Goal: Task Accomplishment & Management: Use online tool/utility

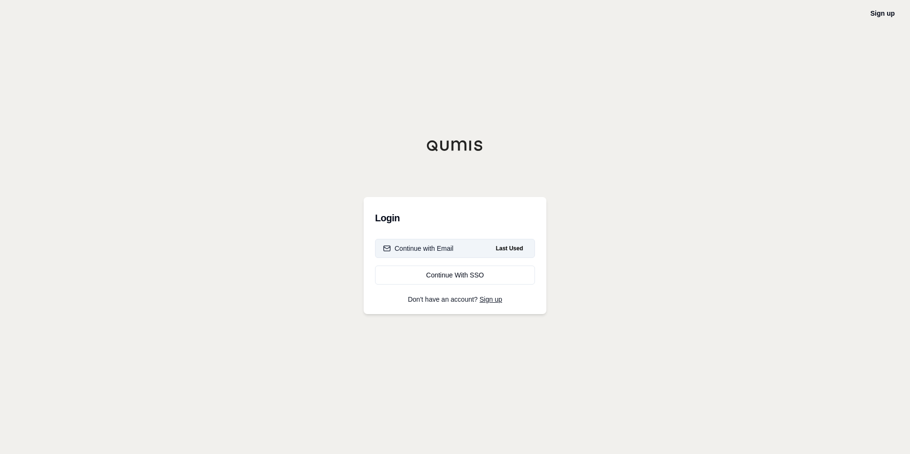
click at [463, 247] on button "Continue with Email Last Used" at bounding box center [455, 248] width 160 height 19
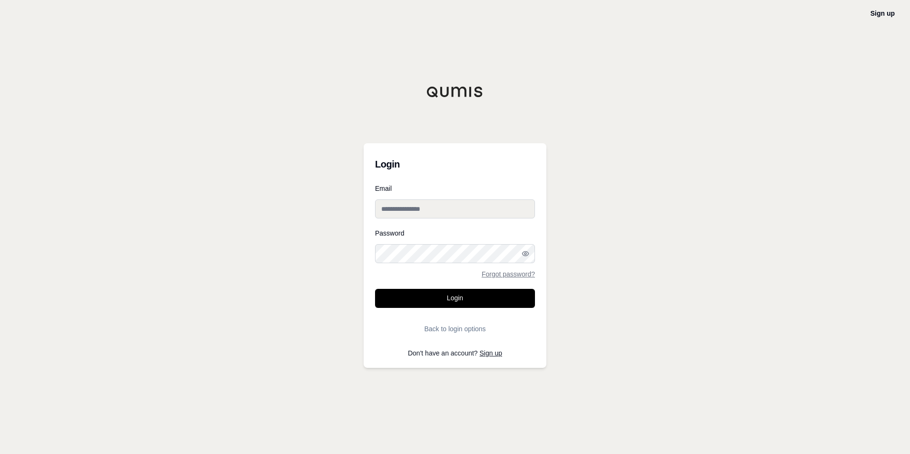
type input "**********"
click at [441, 295] on button "Login" at bounding box center [455, 298] width 160 height 19
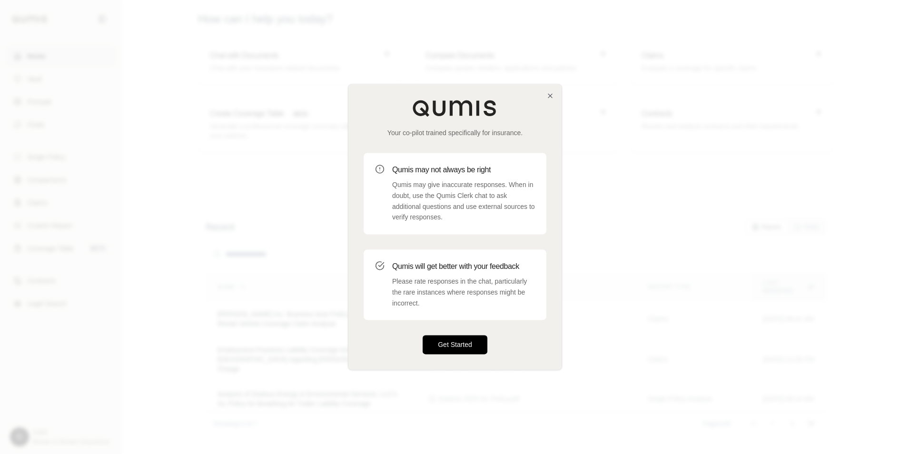
click at [456, 340] on button "Get Started" at bounding box center [455, 345] width 65 height 19
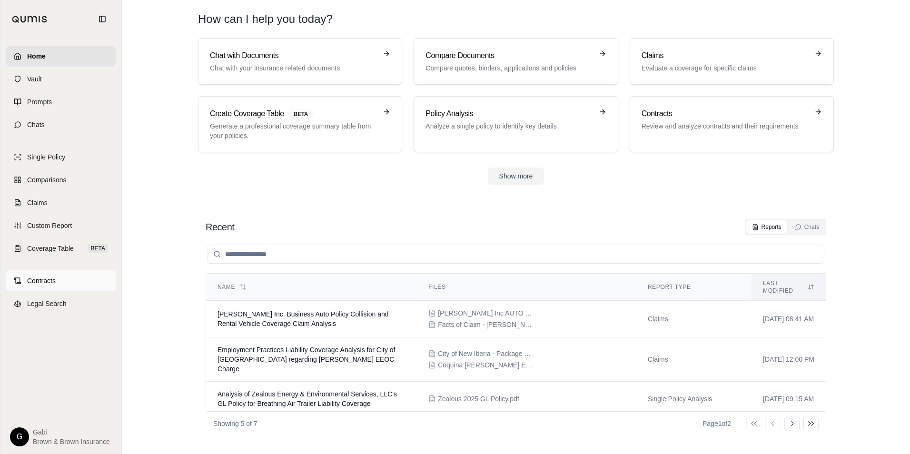
click at [48, 283] on span "Contracts" at bounding box center [41, 281] width 29 height 10
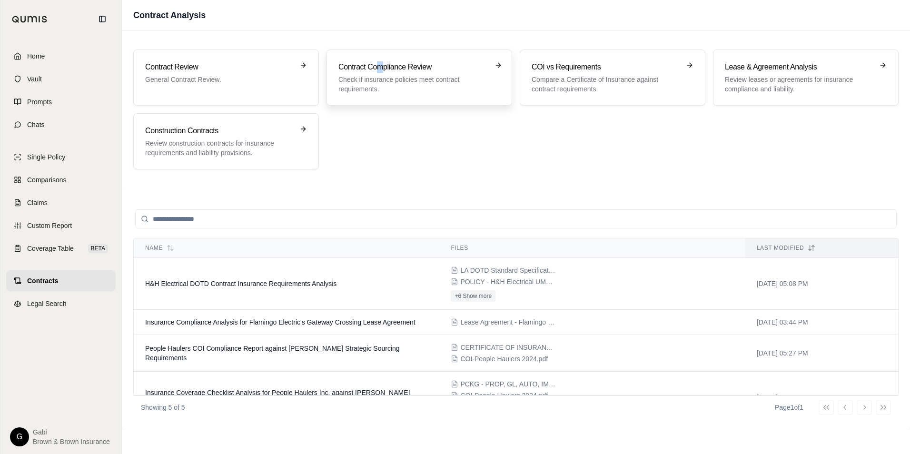
click at [380, 70] on h3 "Contract Compliance Review" at bounding box center [412, 66] width 149 height 11
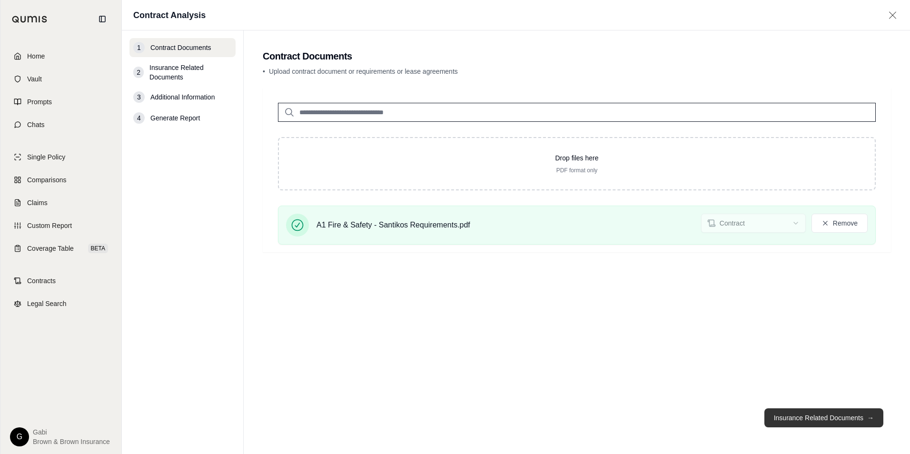
click at [834, 420] on button "Insurance Related Documents →" at bounding box center [823, 417] width 119 height 19
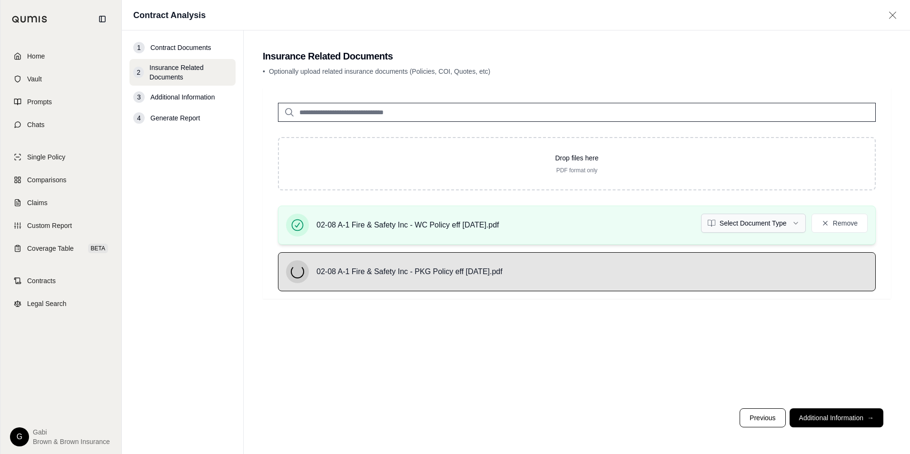
click at [794, 221] on html "Home Vault Prompts Chats Single Policy Comparisons Claims Custom Report Coverag…" at bounding box center [455, 227] width 910 height 454
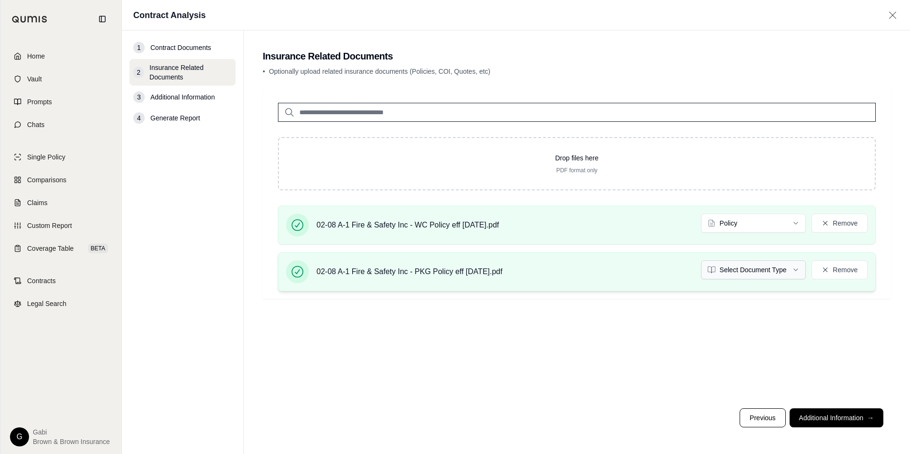
click at [752, 271] on html "Home Vault Prompts Chats Single Policy Comparisons Claims Custom Report Coverag…" at bounding box center [455, 227] width 910 height 454
click at [864, 416] on button "Additional Information →" at bounding box center [837, 417] width 94 height 19
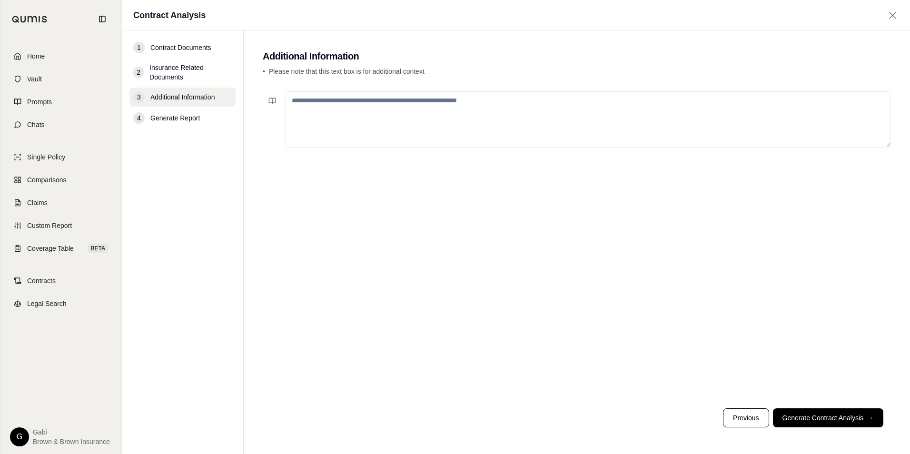
click at [451, 126] on textarea at bounding box center [588, 119] width 605 height 56
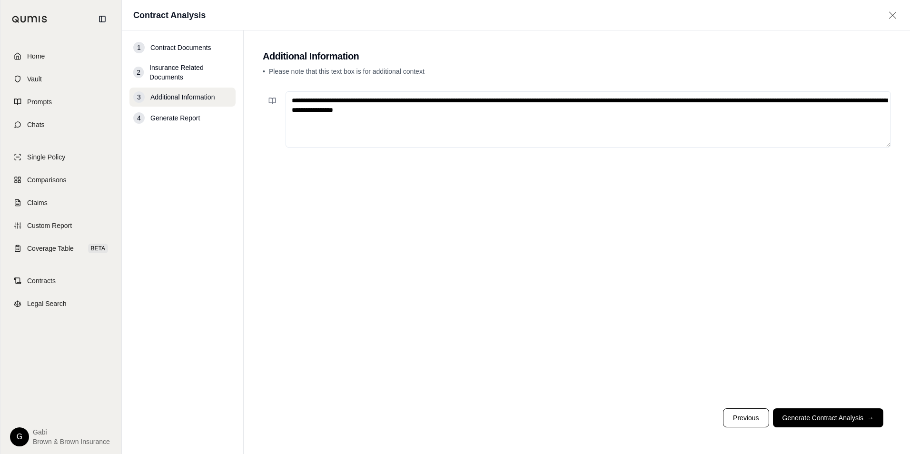
click at [881, 101] on textarea "**********" at bounding box center [588, 119] width 605 height 56
click at [441, 111] on textarea "**********" at bounding box center [588, 119] width 605 height 56
click at [443, 112] on textarea "**********" at bounding box center [588, 119] width 605 height 56
click at [638, 113] on textarea "**********" at bounding box center [588, 119] width 605 height 56
type textarea "**********"
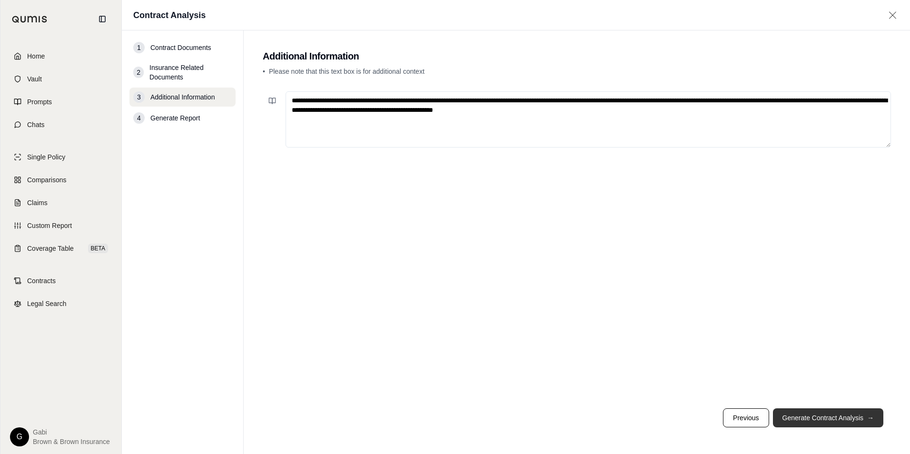
click at [824, 417] on button "Generate Contract Analysis →" at bounding box center [828, 417] width 110 height 19
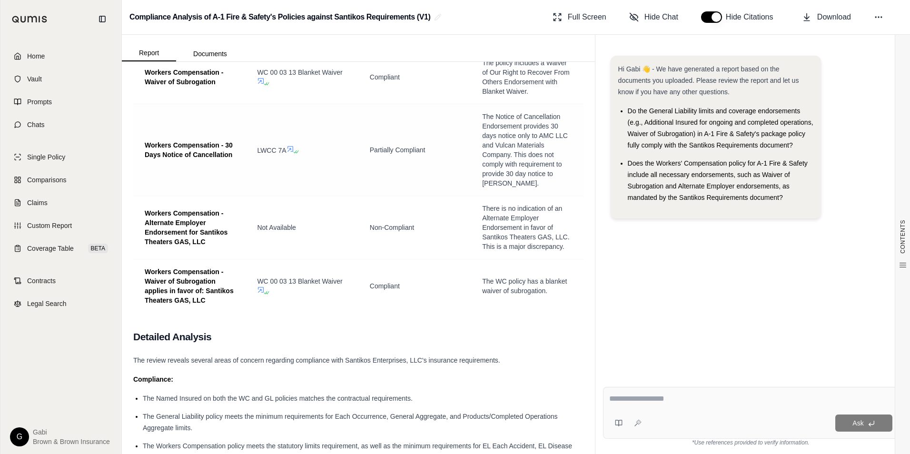
scroll to position [3617, 0]
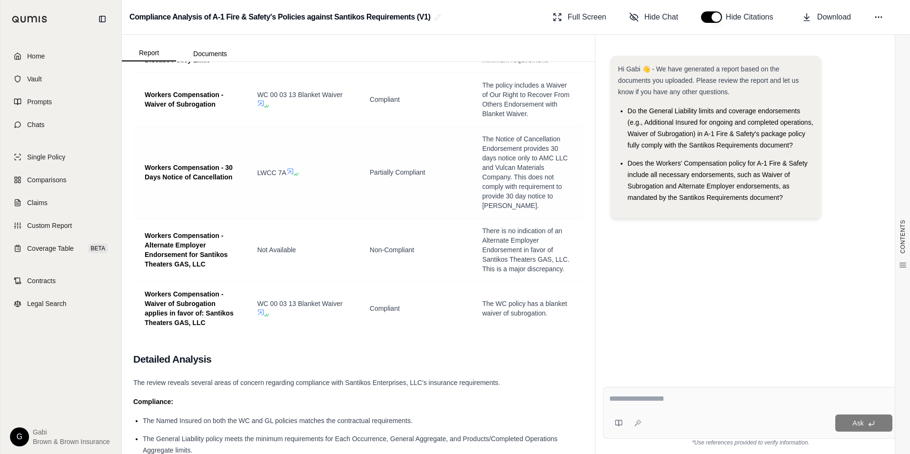
click at [289, 174] on icon at bounding box center [290, 171] width 6 height 6
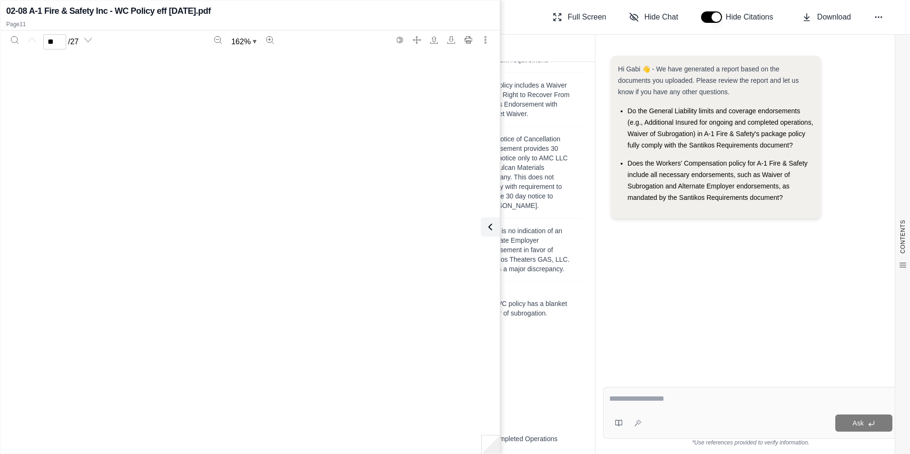
type input "**"
click at [491, 226] on icon at bounding box center [490, 226] width 11 height 11
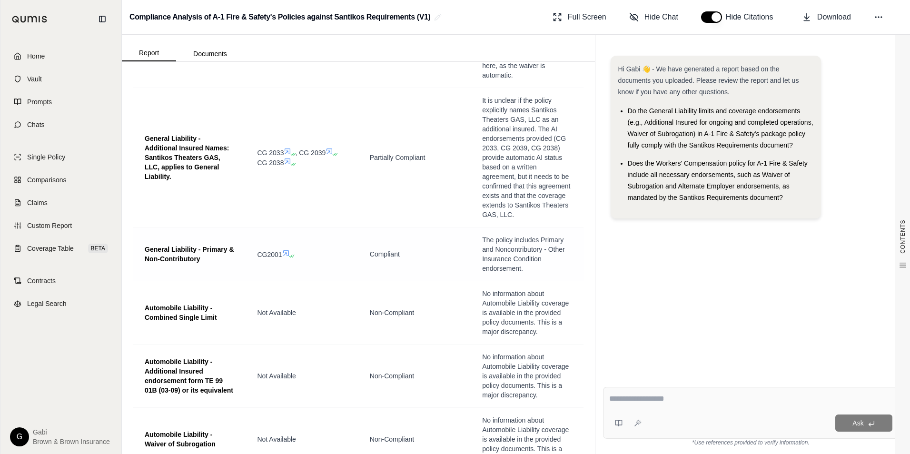
scroll to position [2332, 0]
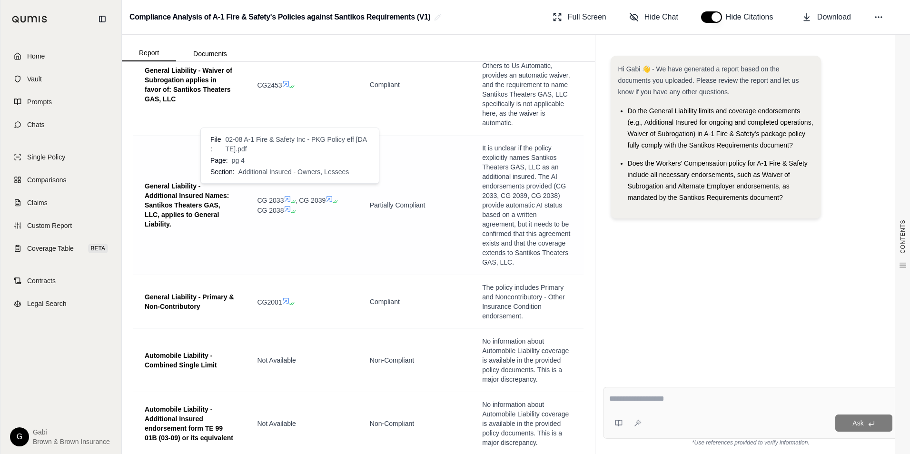
click at [288, 195] on icon at bounding box center [288, 199] width 8 height 8
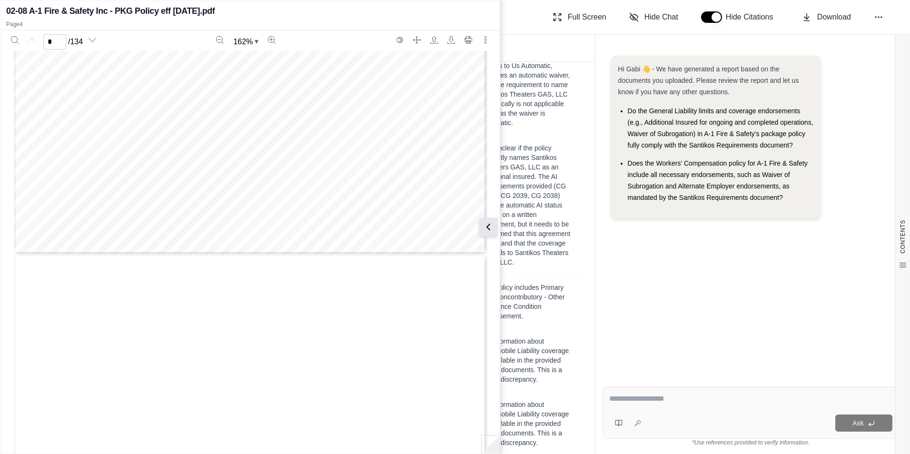
type input "*"
click at [491, 229] on icon at bounding box center [488, 226] width 11 height 11
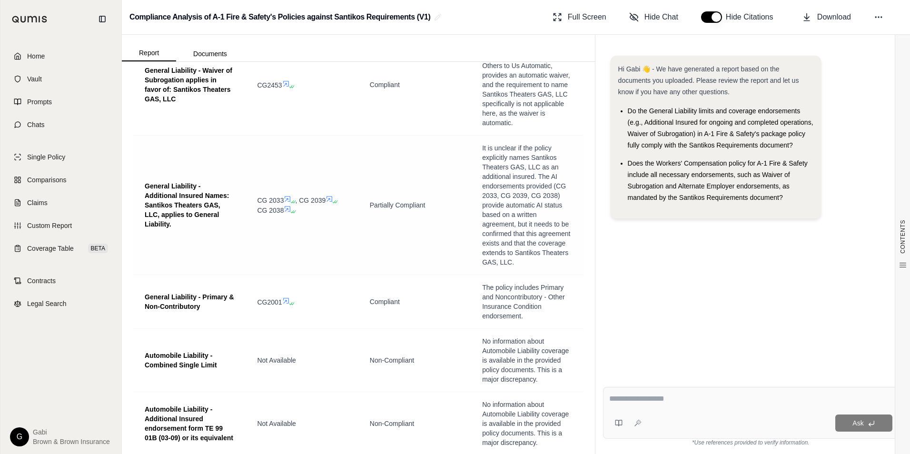
click at [331, 195] on icon at bounding box center [330, 199] width 8 height 8
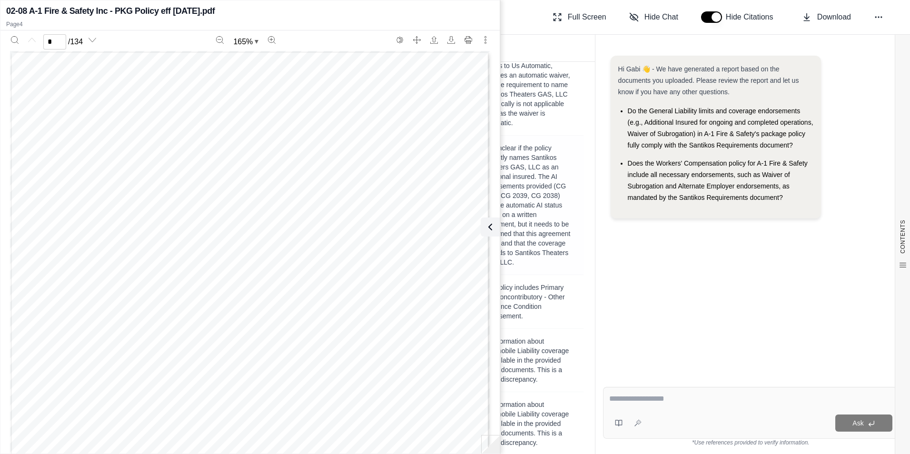
scroll to position [0, 0]
type input "*"
click at [491, 229] on icon at bounding box center [488, 226] width 11 height 11
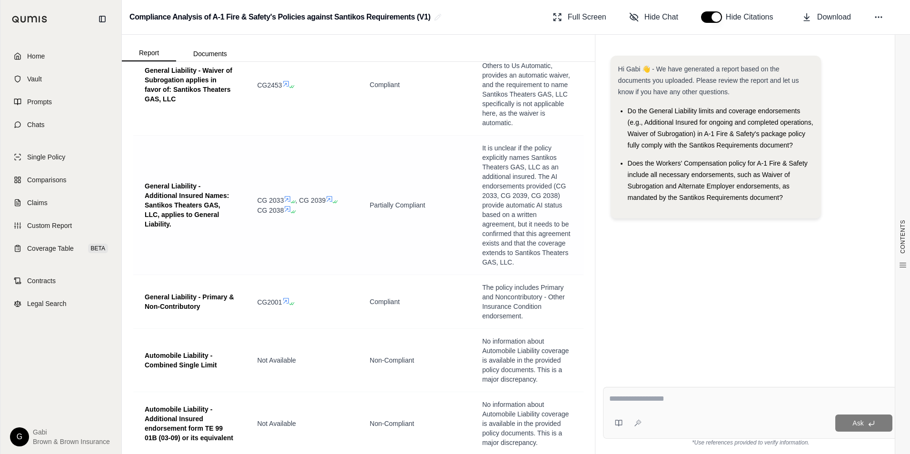
click at [288, 205] on icon at bounding box center [288, 209] width 8 height 8
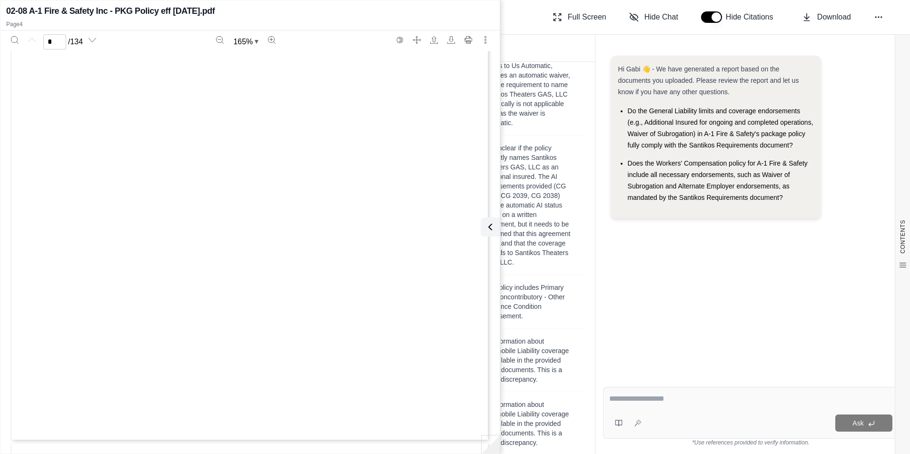
type input "*"
click at [491, 230] on icon at bounding box center [488, 226] width 11 height 11
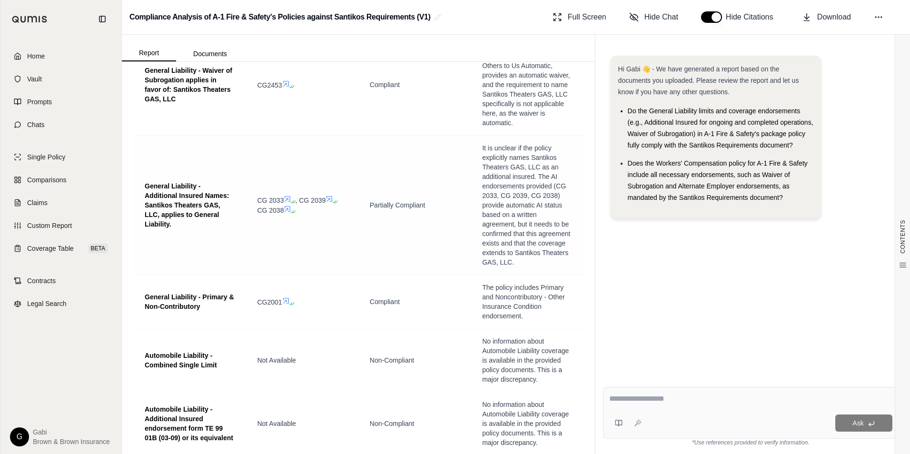
click at [336, 199] on icon at bounding box center [336, 202] width 6 height 6
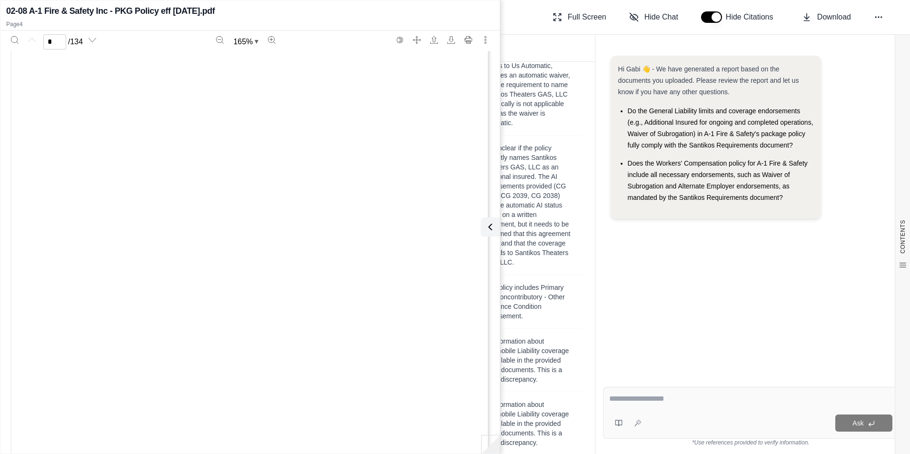
type input "*"
click at [492, 224] on icon at bounding box center [488, 226] width 11 height 11
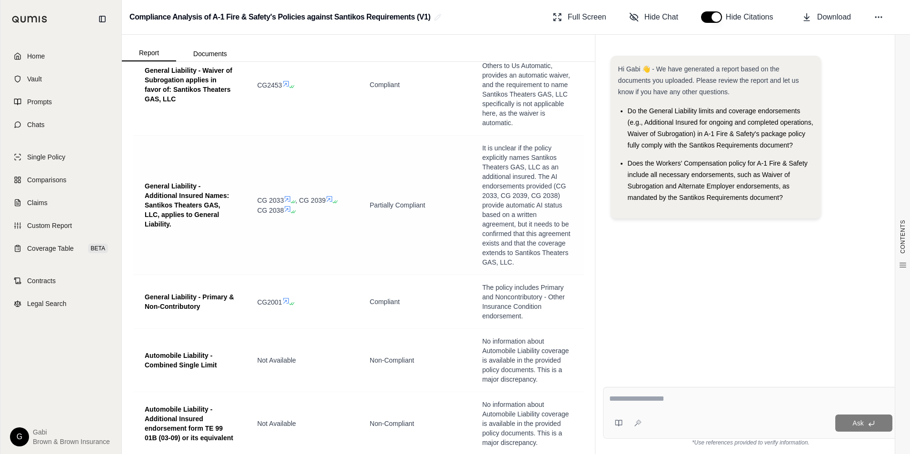
click at [288, 195] on icon at bounding box center [288, 199] width 8 height 8
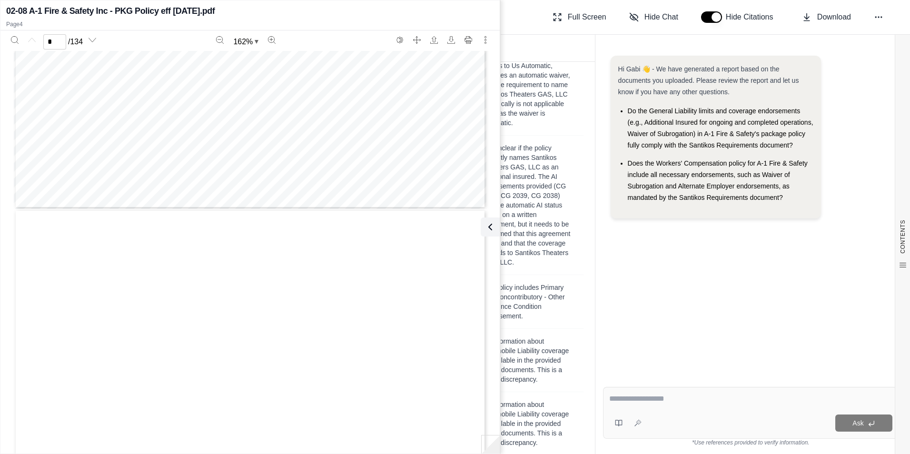
type input "*"
click at [489, 227] on icon at bounding box center [490, 227] width 3 height 6
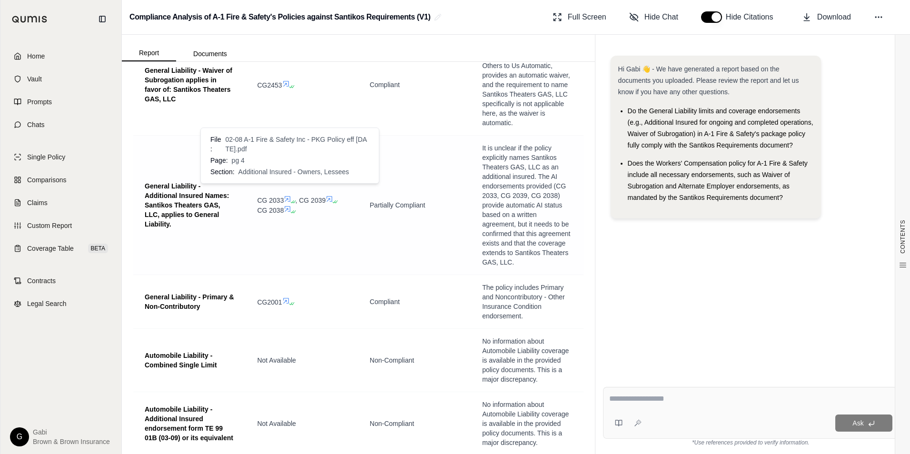
click at [289, 195] on icon at bounding box center [288, 199] width 8 height 8
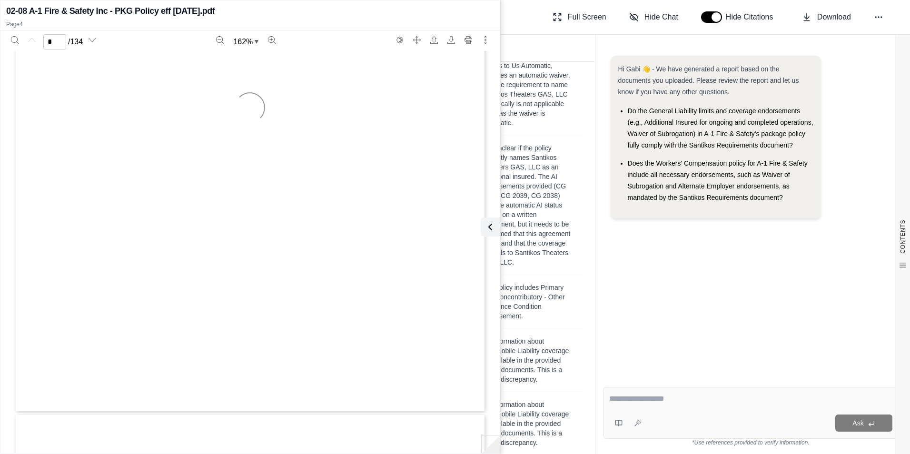
type input "*"
click at [488, 228] on icon at bounding box center [488, 227] width 3 height 6
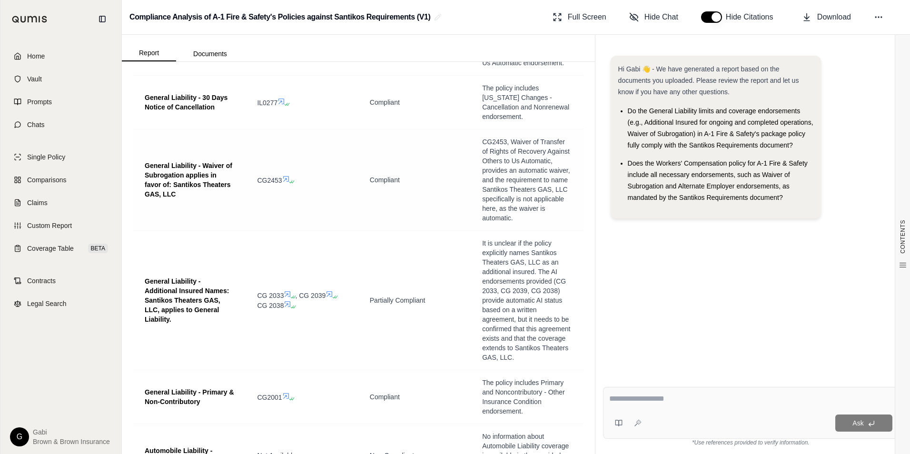
scroll to position [2189, 0]
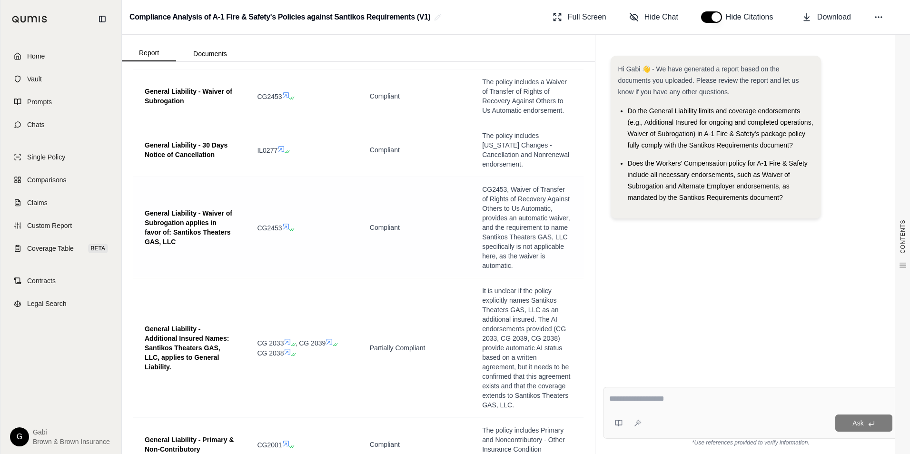
click at [285, 223] on icon at bounding box center [286, 227] width 8 height 8
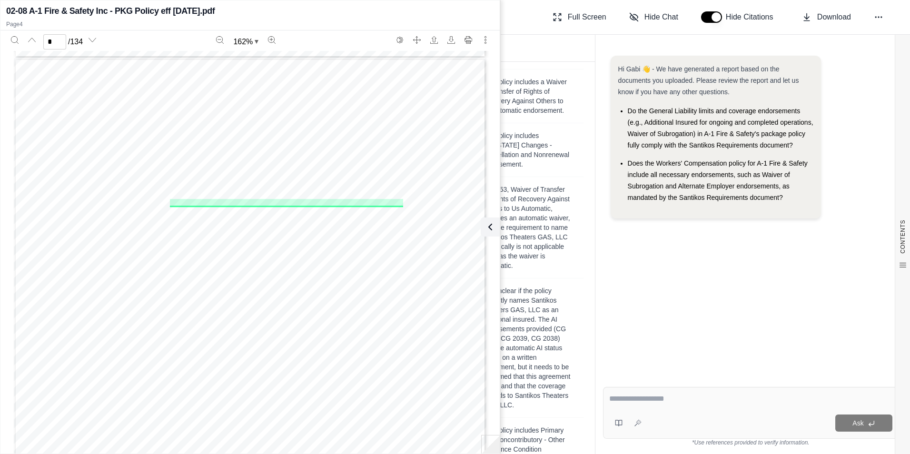
scroll to position [1835, 0]
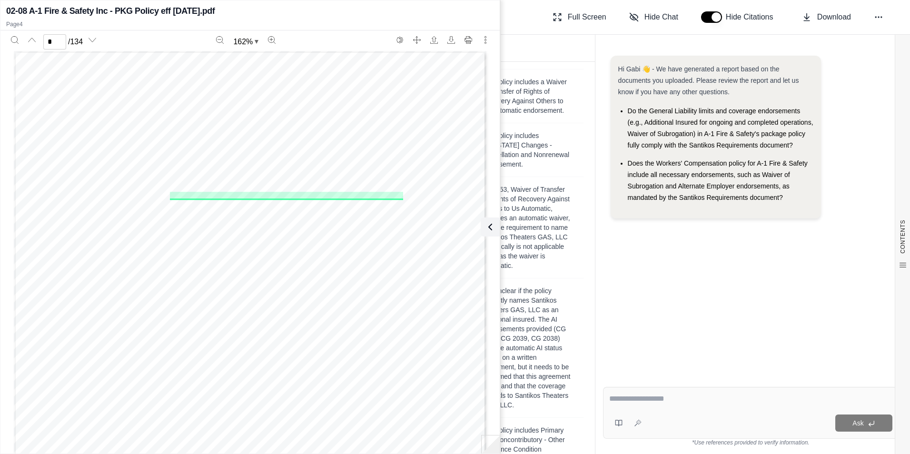
click at [287, 195] on div "Page 4" at bounding box center [250, 357] width 473 height 612
click at [91, 40] on icon "Next page" at bounding box center [93, 40] width 8 height 8
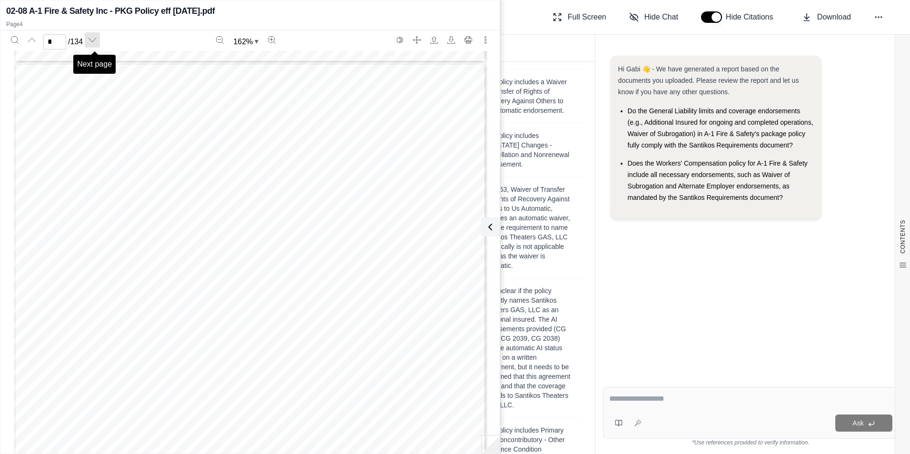
scroll to position [2446, 0]
click at [28, 38] on button "Previous page" at bounding box center [31, 39] width 15 height 15
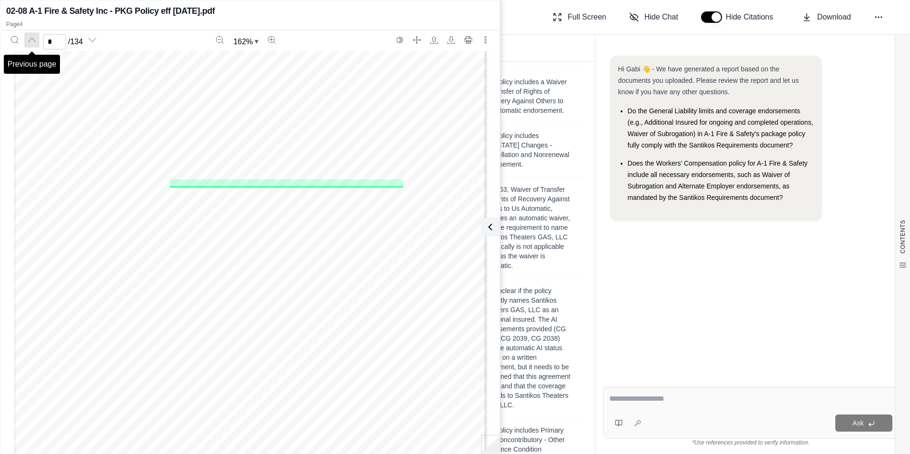
scroll to position [1835, 0]
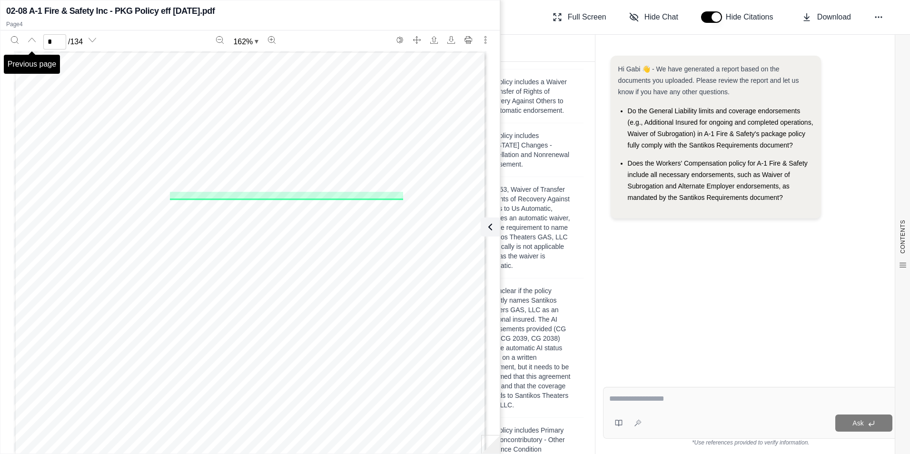
type input "*"
click at [16, 37] on icon "Search" at bounding box center [14, 39] width 7 height 7
click at [56, 62] on input "Enter to search" at bounding box center [56, 66] width 91 height 15
click at [34, 65] on input "*******" at bounding box center [56, 66] width 91 height 15
click at [29, 67] on input "*******" at bounding box center [56, 66] width 91 height 15
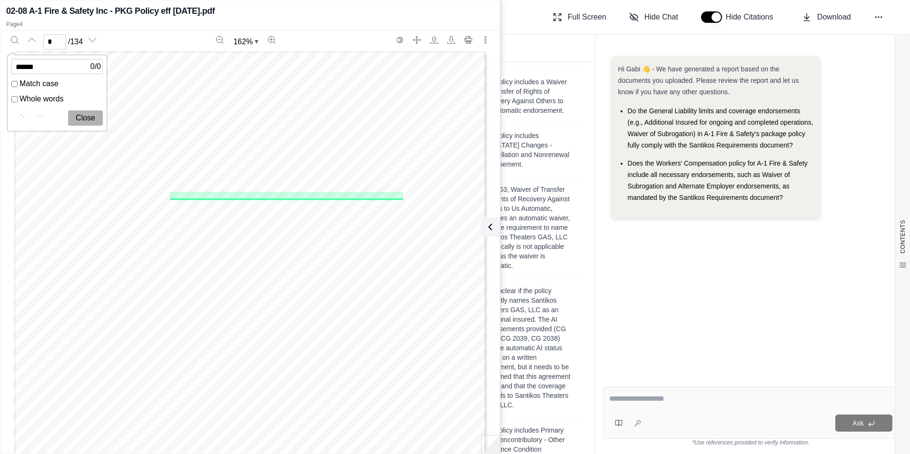
type input "******"
click at [65, 65] on input "******" at bounding box center [56, 66] width 91 height 15
click at [48, 99] on label "Whole words" at bounding box center [56, 98] width 91 height 11
click at [47, 85] on label "Match case" at bounding box center [56, 83] width 91 height 11
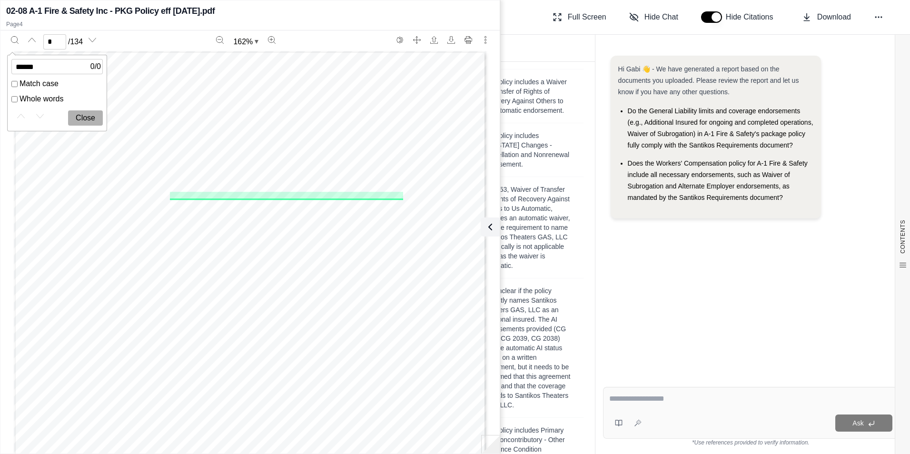
click at [93, 119] on button "Close" at bounding box center [85, 117] width 35 height 15
click at [16, 40] on icon "Search" at bounding box center [15, 40] width 8 height 8
type input "******"
click at [93, 117] on button "Close" at bounding box center [85, 117] width 35 height 15
click at [12, 41] on icon "Search" at bounding box center [15, 40] width 8 height 8
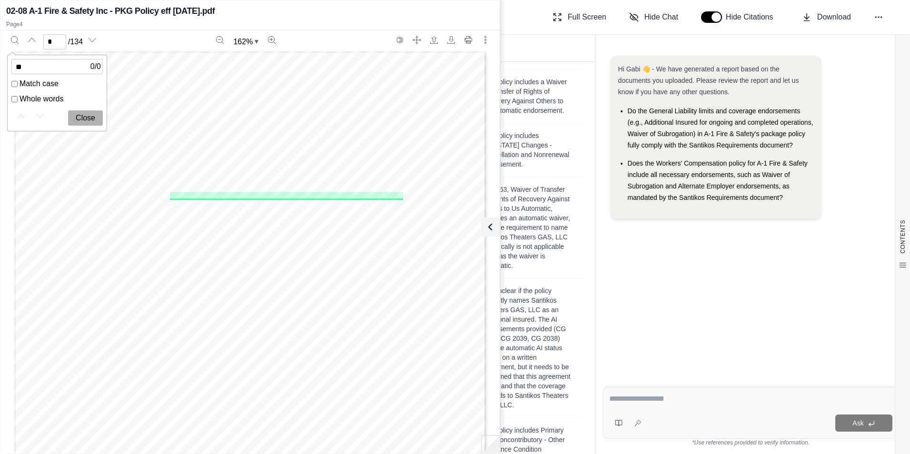
type input "*"
drag, startPoint x: 235, startPoint y: 256, endPoint x: 184, endPoint y: 208, distance: 69.7
click at [228, 236] on div "Page 4" at bounding box center [250, 357] width 473 height 612
drag, startPoint x: 92, startPoint y: 108, endPoint x: 93, endPoint y: 114, distance: 5.8
click at [92, 109] on div "0 / 0 Match case Whole words Close" at bounding box center [57, 93] width 99 height 68
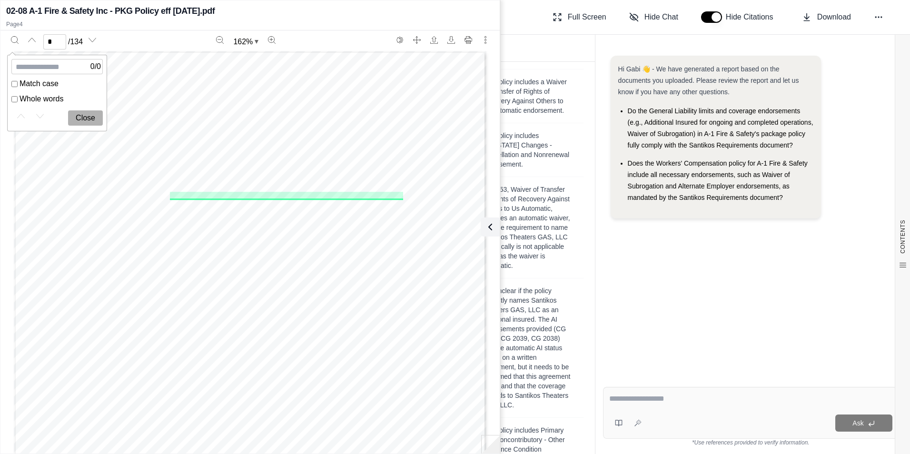
click at [97, 130] on div "0 / 0 Match case Whole words Close" at bounding box center [57, 93] width 100 height 77
click at [93, 123] on button "Close" at bounding box center [85, 117] width 35 height 15
type input "**********"
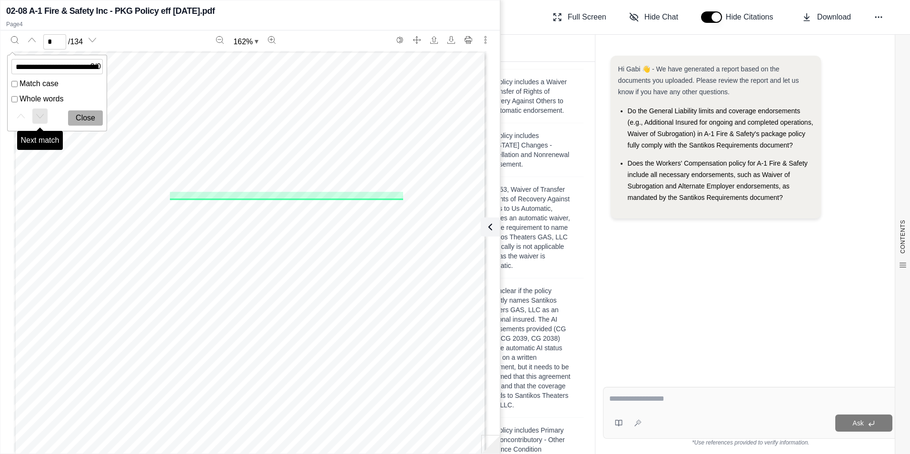
click at [35, 117] on button "Next match" at bounding box center [39, 116] width 15 height 15
click at [26, 119] on button "Previous match" at bounding box center [20, 116] width 15 height 15
click at [45, 115] on button "Next match" at bounding box center [39, 116] width 15 height 15
click at [44, 115] on button "Next match" at bounding box center [39, 116] width 15 height 15
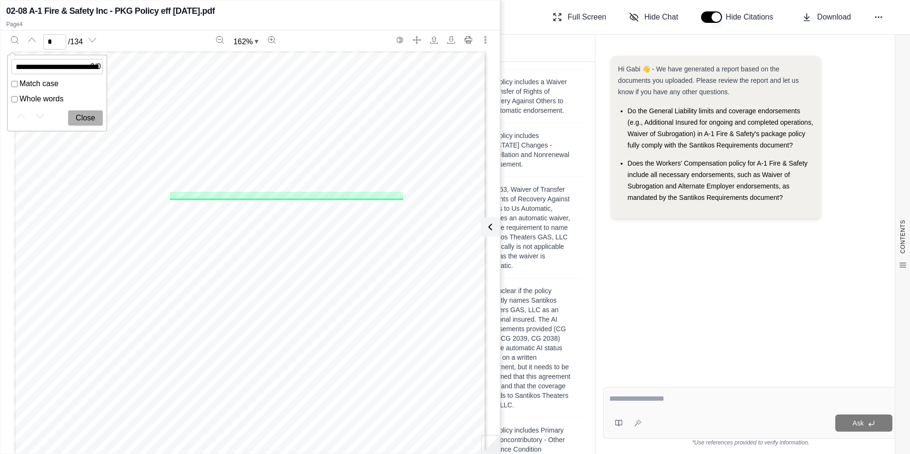
click at [50, 97] on label "Whole words" at bounding box center [56, 98] width 91 height 11
click at [36, 101] on label "Whole words" at bounding box center [56, 98] width 91 height 11
click at [29, 80] on label "Match case" at bounding box center [56, 83] width 91 height 11
click at [29, 85] on label "Match case" at bounding box center [56, 83] width 91 height 11
click at [13, 35] on button "Search" at bounding box center [14, 39] width 15 height 15
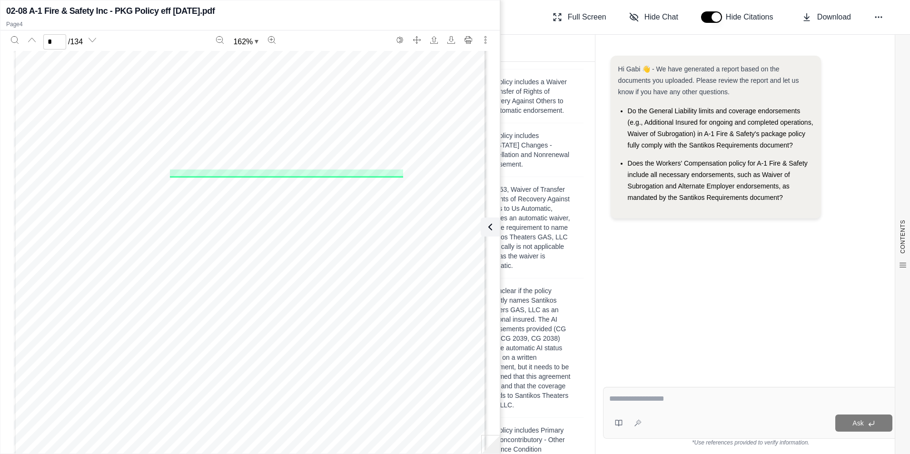
scroll to position [1835, 0]
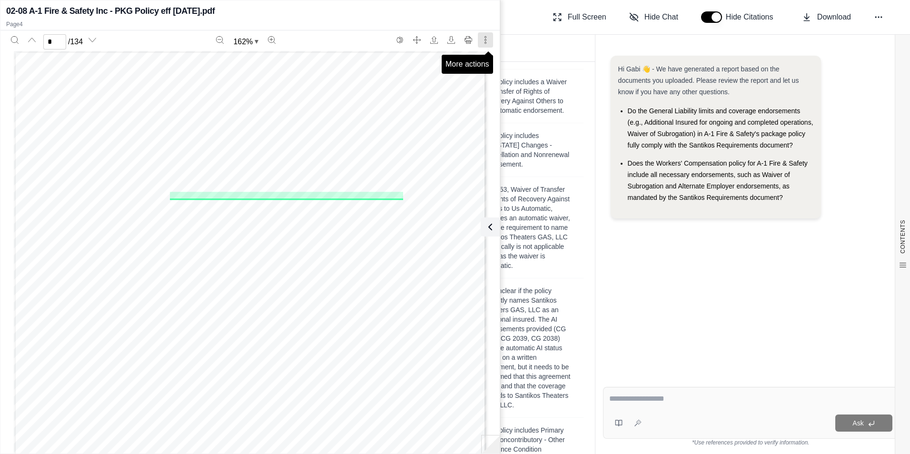
click at [485, 40] on icon "More actions" at bounding box center [485, 39] width 1 height 7
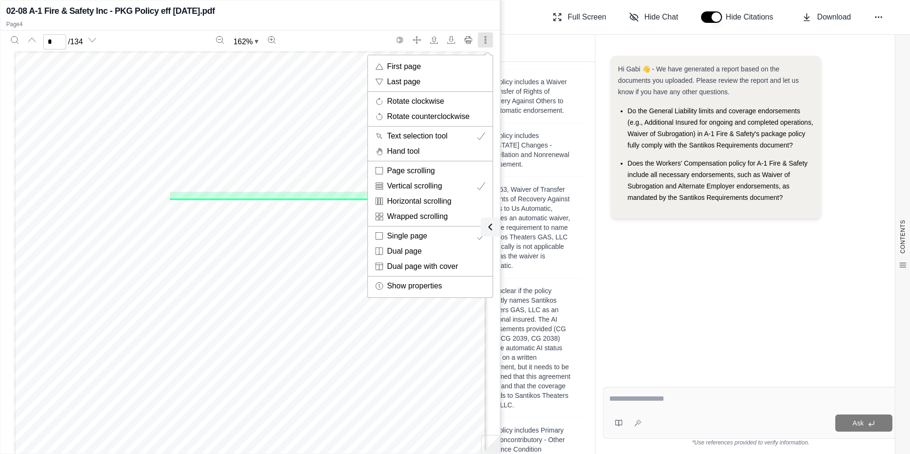
click at [284, 287] on div "Page 4" at bounding box center [250, 357] width 473 height 612
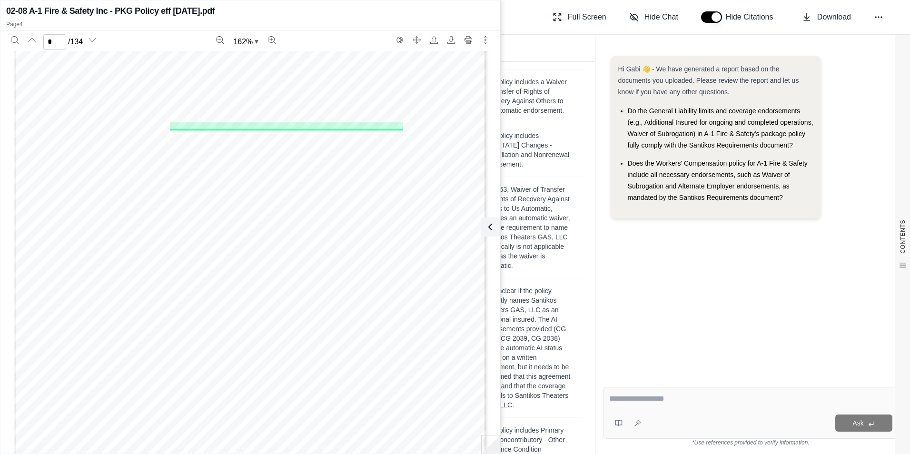
scroll to position [1882, 0]
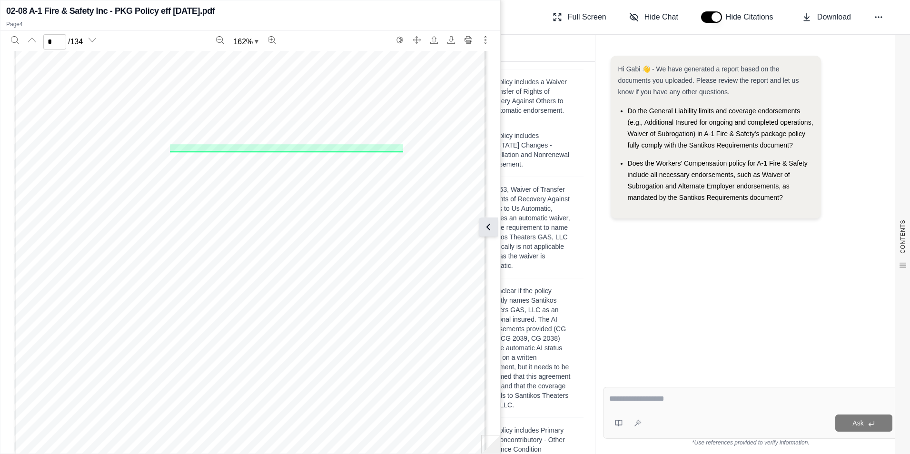
click at [493, 228] on icon at bounding box center [488, 226] width 11 height 11
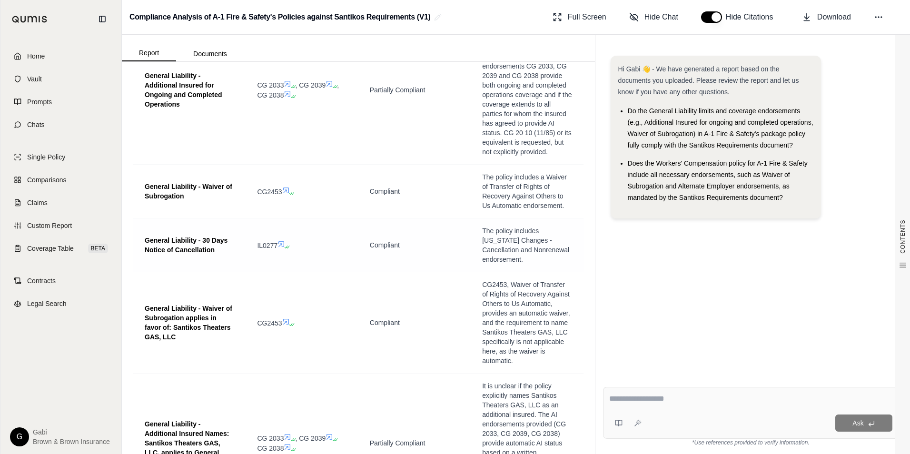
scroll to position [2047, 0]
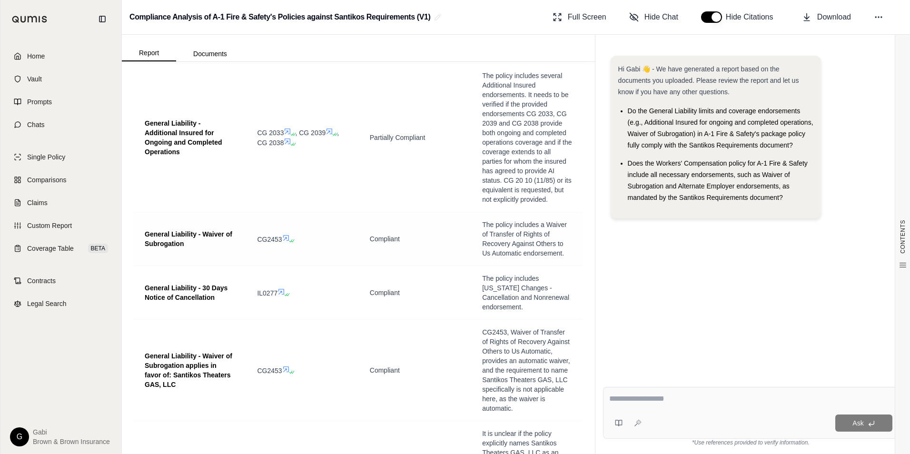
click at [288, 238] on icon at bounding box center [291, 241] width 6 height 6
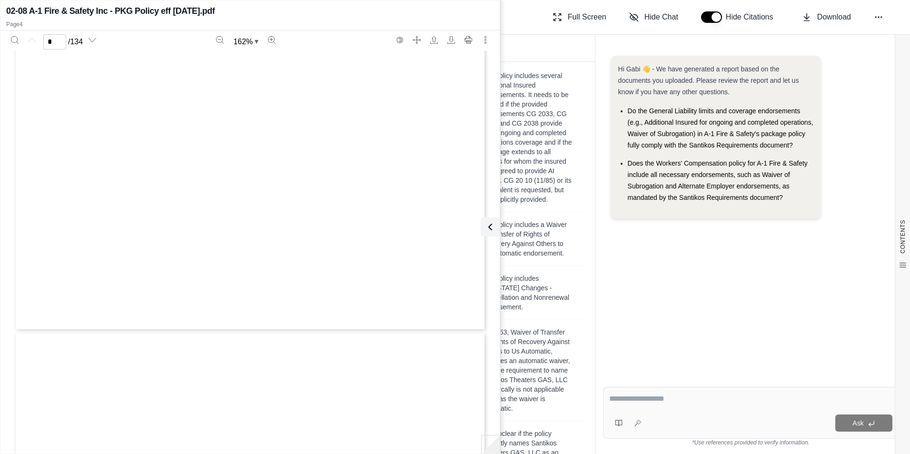
type input "*"
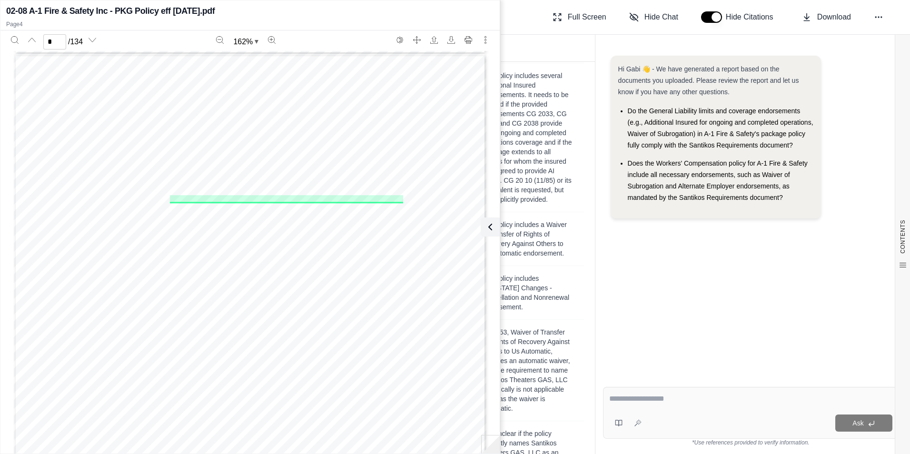
scroll to position [1835, 0]
click at [486, 229] on icon at bounding box center [488, 226] width 11 height 11
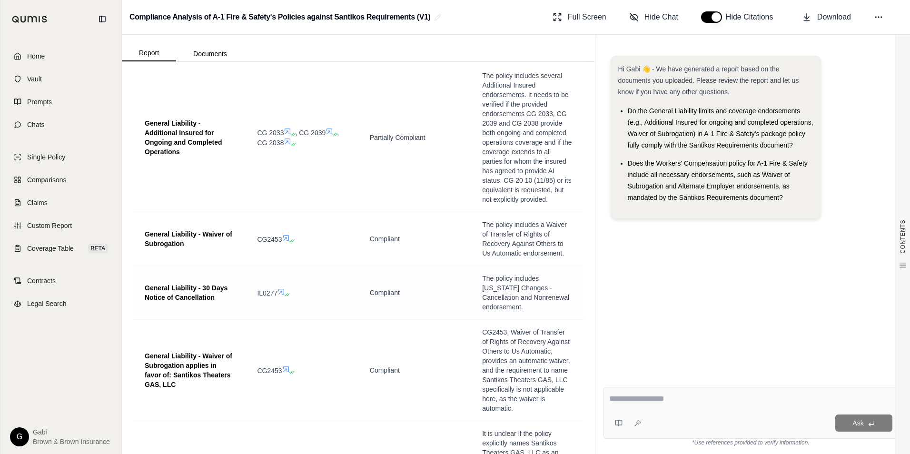
click at [288, 292] on icon at bounding box center [288, 295] width 6 height 6
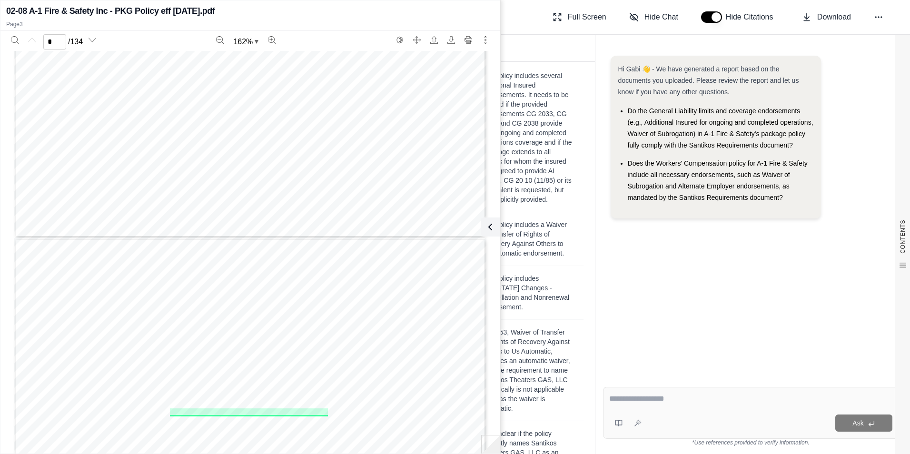
type input "*"
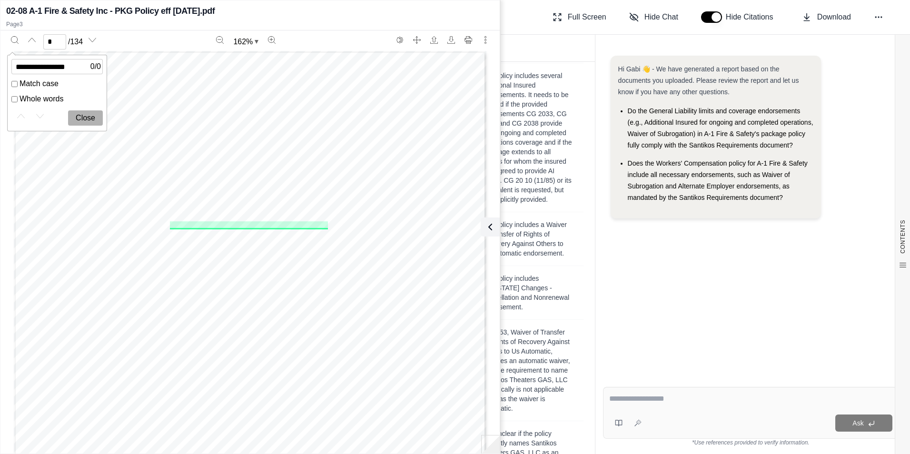
type input "**********"
drag, startPoint x: 493, startPoint y: 225, endPoint x: 443, endPoint y: 242, distance: 52.8
click at [493, 225] on icon at bounding box center [490, 226] width 11 height 11
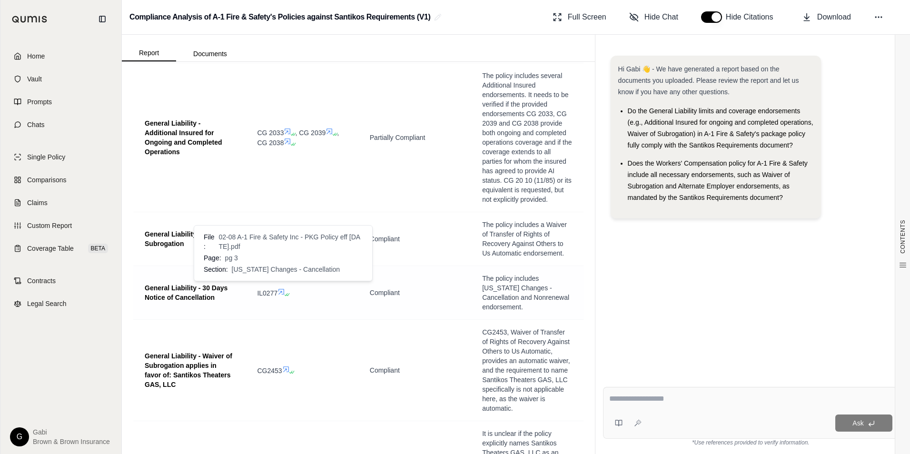
click at [281, 289] on icon at bounding box center [281, 292] width 6 height 6
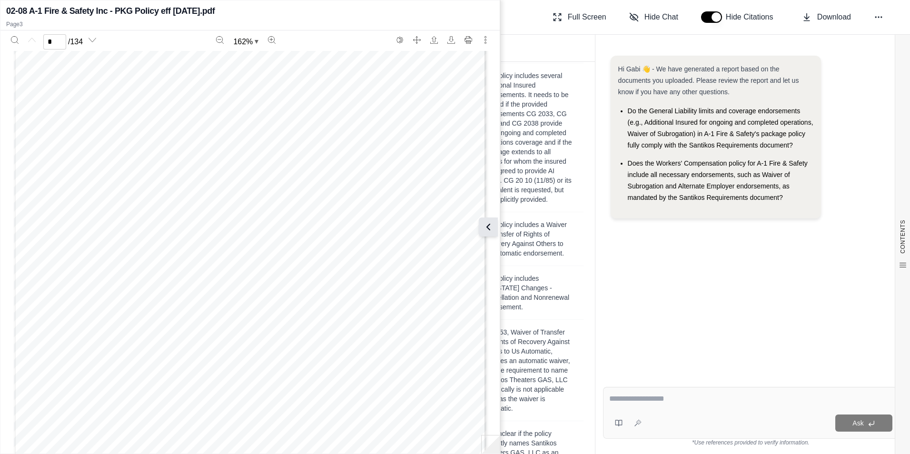
type input "*"
click at [494, 222] on button at bounding box center [490, 227] width 19 height 19
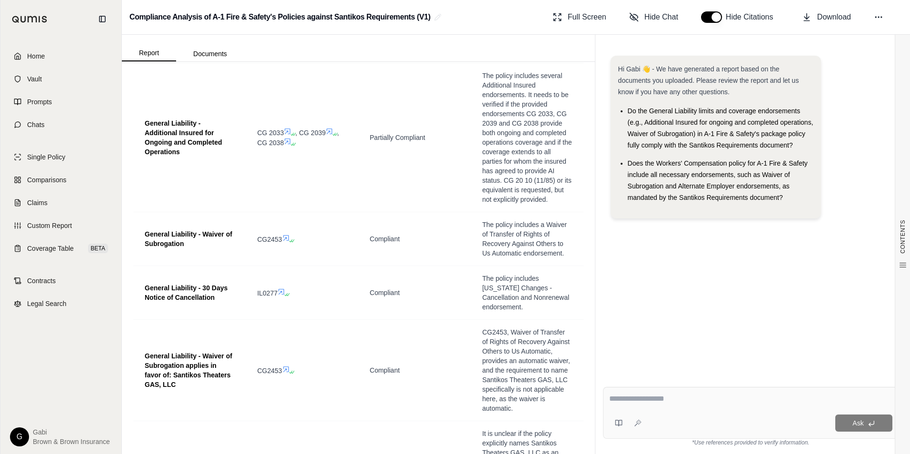
click at [656, 398] on textarea at bounding box center [750, 398] width 283 height 11
click at [793, 402] on textarea "**********" at bounding box center [750, 398] width 283 height 11
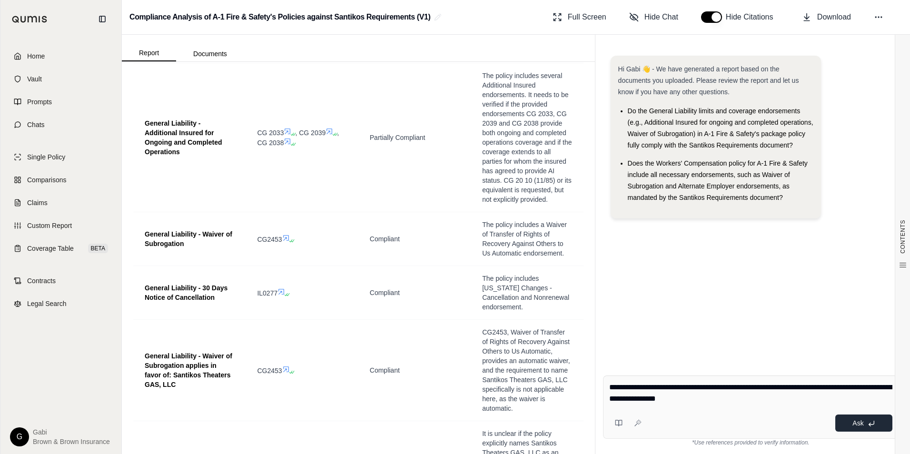
type textarea "**********"
click at [848, 421] on button "Ask" at bounding box center [863, 423] width 57 height 17
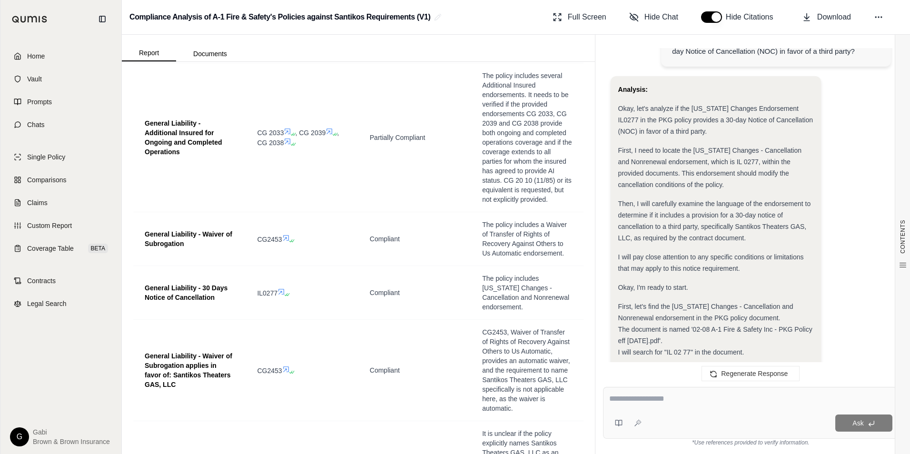
scroll to position [188, 0]
